Goal: Task Accomplishment & Management: Manage account settings

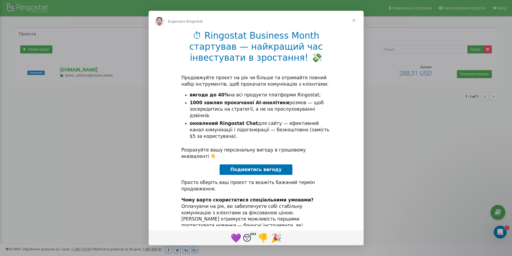
click at [353, 20] on span "Закрыть" at bounding box center [353, 20] width 19 height 19
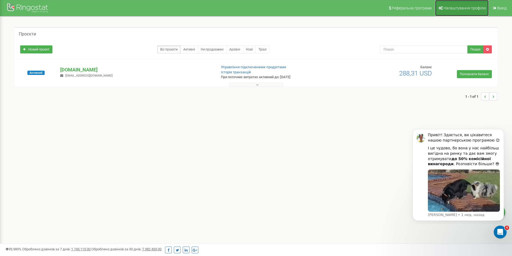
click at [447, 9] on span "Налаштування профілю" at bounding box center [464, 8] width 42 height 4
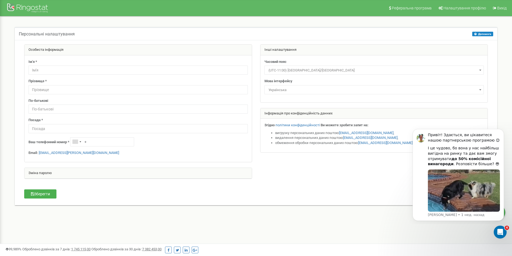
click at [277, 48] on div "Інші налаштування" at bounding box center [373, 50] width 227 height 11
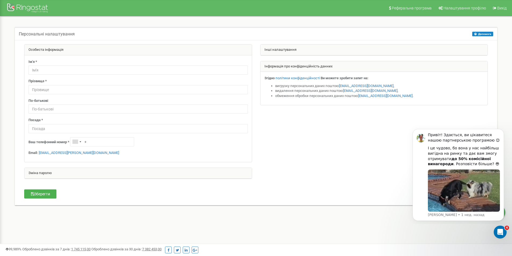
click at [277, 49] on div "Інші налаштування" at bounding box center [373, 50] width 227 height 11
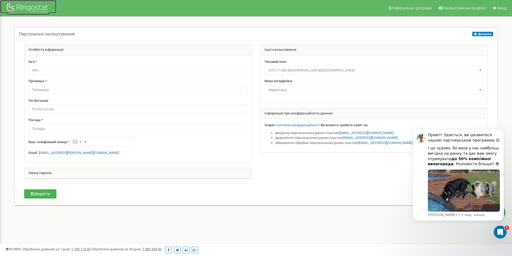
click at [26, 8] on div at bounding box center [28, 8] width 43 height 13
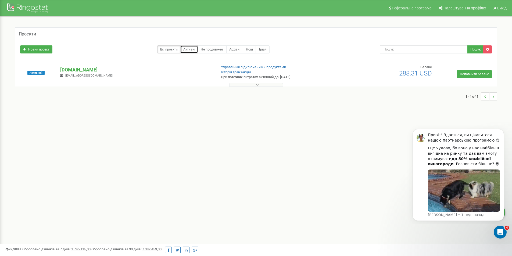
click at [187, 50] on link "Активні" at bounding box center [189, 49] width 18 height 8
click at [209, 50] on link "Не продовжені" at bounding box center [212, 49] width 29 height 8
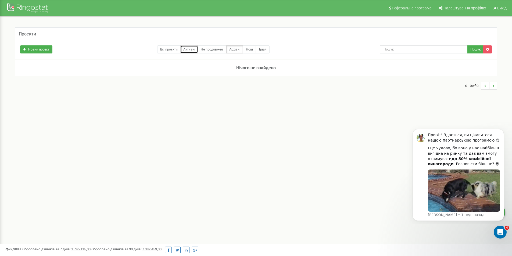
click at [191, 49] on link "Активні" at bounding box center [189, 49] width 18 height 8
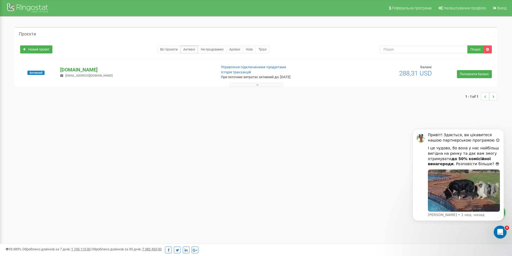
click at [71, 69] on p "[DOMAIN_NAME]" at bounding box center [136, 69] width 152 height 7
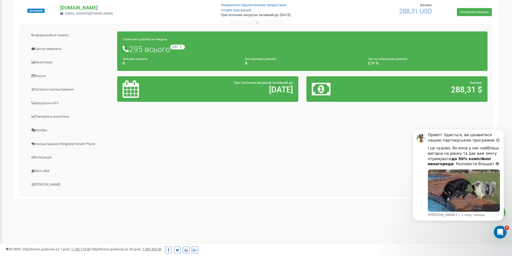
scroll to position [66, 0]
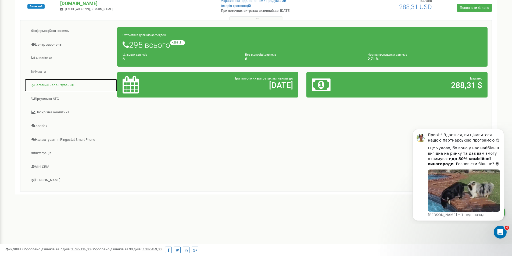
click at [50, 84] on link "Загальні налаштування" at bounding box center [70, 85] width 93 height 13
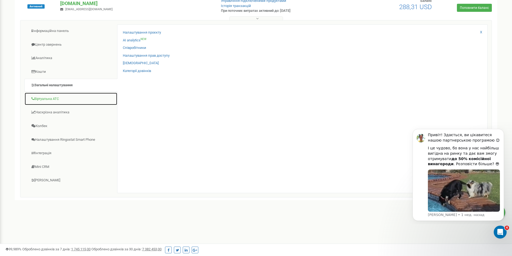
click at [51, 98] on link "Віртуальна АТС" at bounding box center [70, 98] width 93 height 13
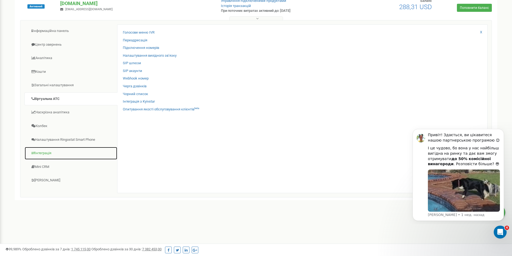
click at [52, 151] on link "Інтеграція" at bounding box center [70, 153] width 93 height 13
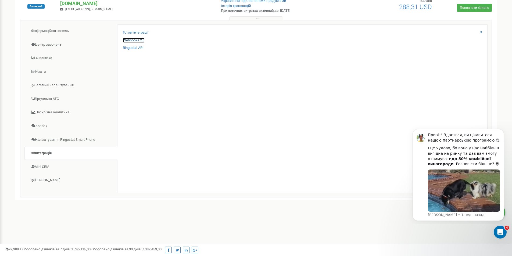
click at [128, 39] on link "Webhooks 2.0" at bounding box center [134, 40] width 22 height 5
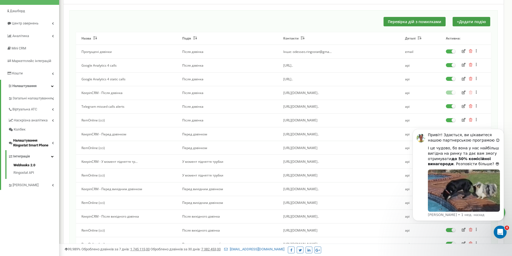
scroll to position [54, 0]
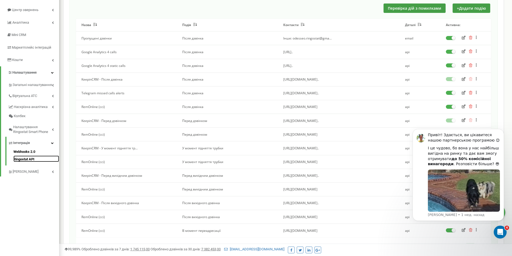
click at [25, 158] on link "Ringostat API" at bounding box center [36, 159] width 46 height 6
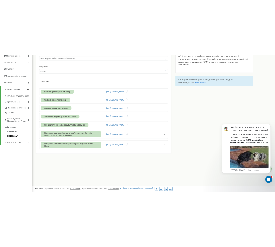
scroll to position [66, 0]
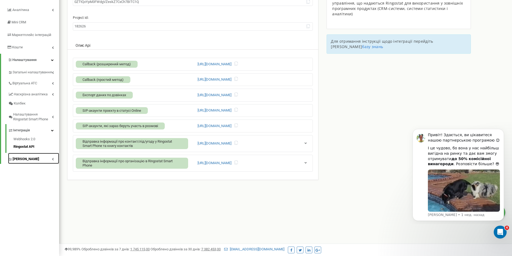
click at [19, 157] on span "[PERSON_NAME]" at bounding box center [26, 159] width 27 height 5
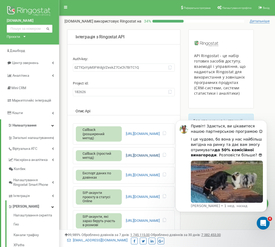
scroll to position [0, 0]
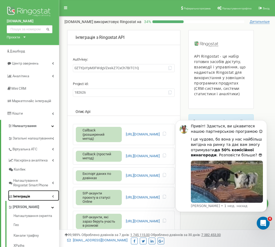
click at [20, 195] on span "Інтеграція" at bounding box center [21, 196] width 17 height 5
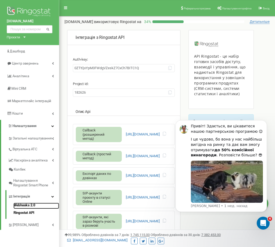
click at [24, 206] on link "Webhooks 2.0" at bounding box center [36, 206] width 46 height 6
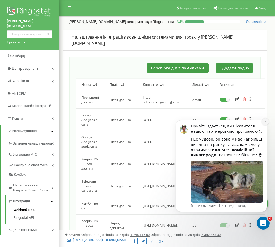
click at [264, 122] on icon "Dismiss notification" at bounding box center [265, 122] width 3 height 3
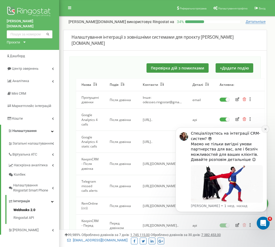
click at [266, 129] on icon "Dismiss notification" at bounding box center [265, 129] width 3 height 3
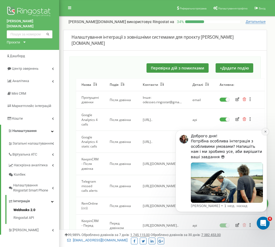
click at [264, 134] on button "Dismiss notification" at bounding box center [265, 131] width 7 height 7
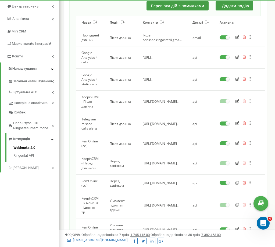
scroll to position [81, 0]
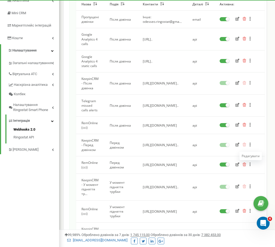
click at [239, 163] on icon "button" at bounding box center [237, 165] width 4 height 4
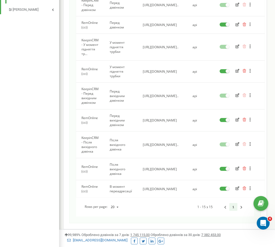
scroll to position [232, 0]
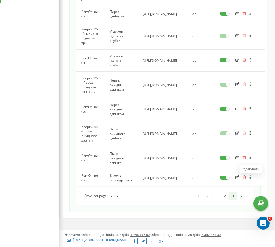
click at [239, 176] on icon "button" at bounding box center [237, 178] width 4 height 4
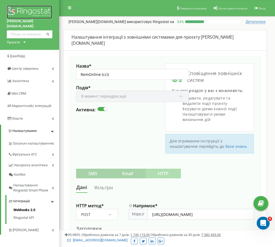
click at [38, 9] on img at bounding box center [30, 11] width 46 height 13
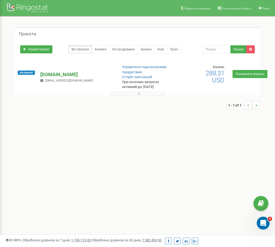
click at [54, 74] on p "[DOMAIN_NAME]" at bounding box center [76, 74] width 73 height 7
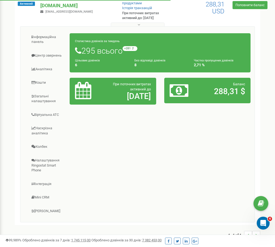
scroll to position [77, 0]
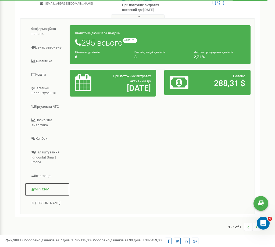
click at [38, 189] on link "Mini CRM" at bounding box center [46, 189] width 45 height 13
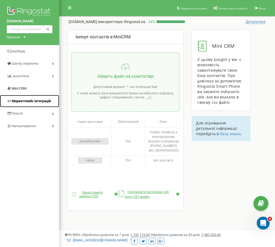
click at [19, 100] on span "Маркетплейс інтеграцій" at bounding box center [31, 101] width 39 height 4
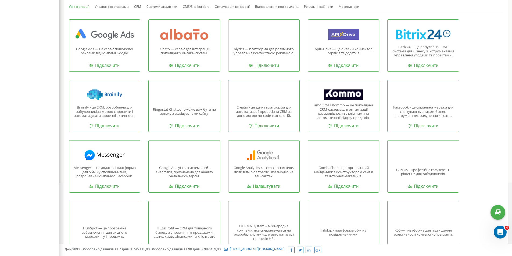
scroll to position [114, 0]
